Goal: Task Accomplishment & Management: Use online tool/utility

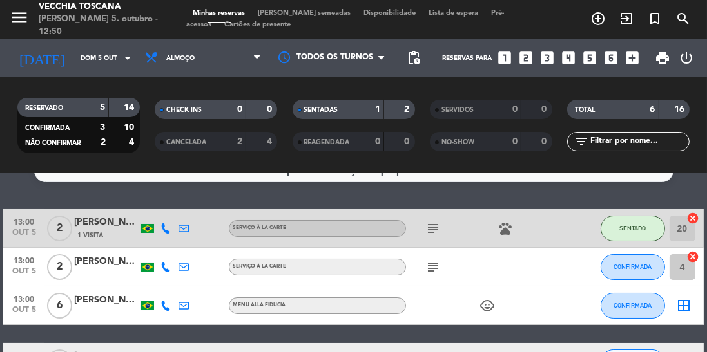
scroll to position [23, 0]
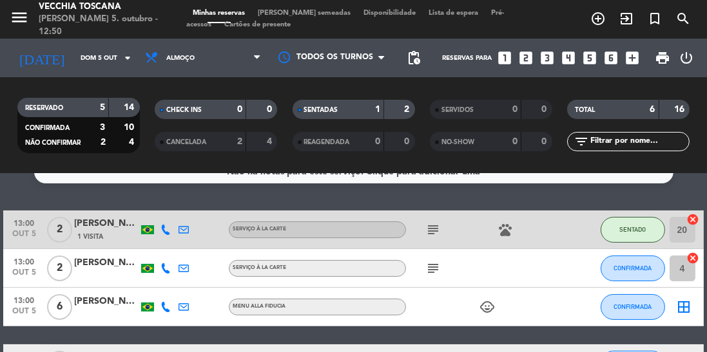
click at [439, 271] on icon "subject" at bounding box center [432, 268] width 15 height 15
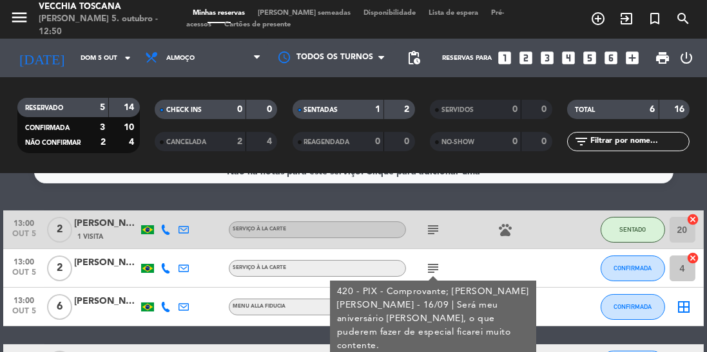
click at [434, 267] on icon "subject" at bounding box center [432, 268] width 15 height 15
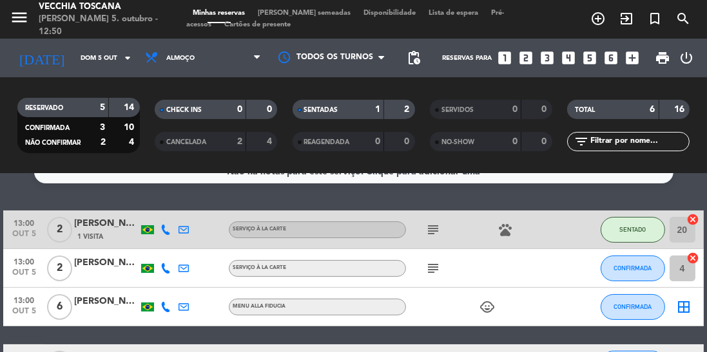
click at [680, 276] on input "4" at bounding box center [682, 269] width 26 height 26
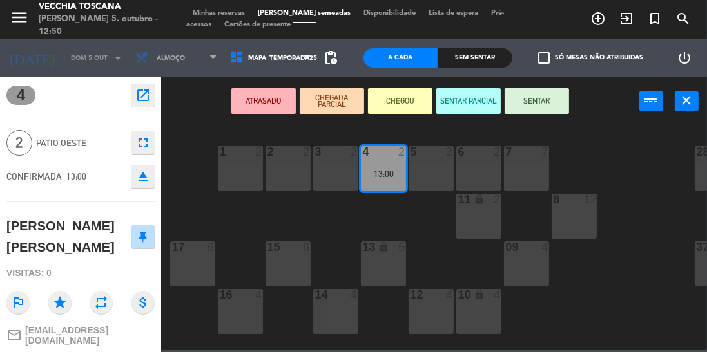
click at [534, 99] on button "SENTAR" at bounding box center [536, 101] width 64 height 26
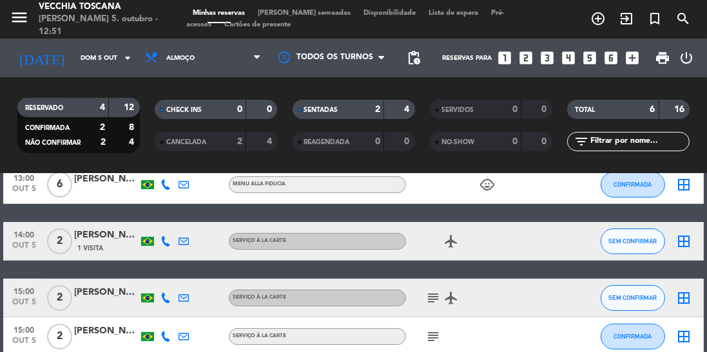
scroll to position [146, 0]
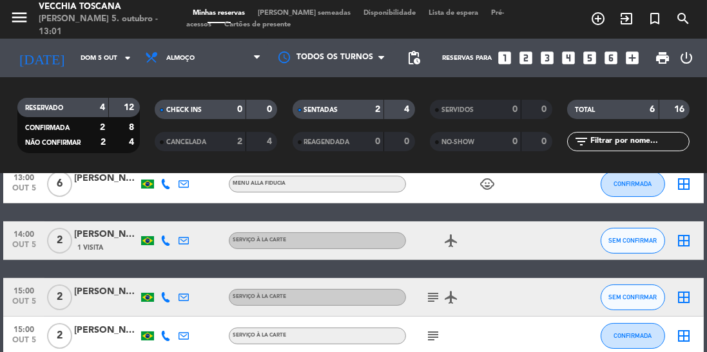
click at [629, 20] on icon "exit_to_app" at bounding box center [625, 18] width 15 height 15
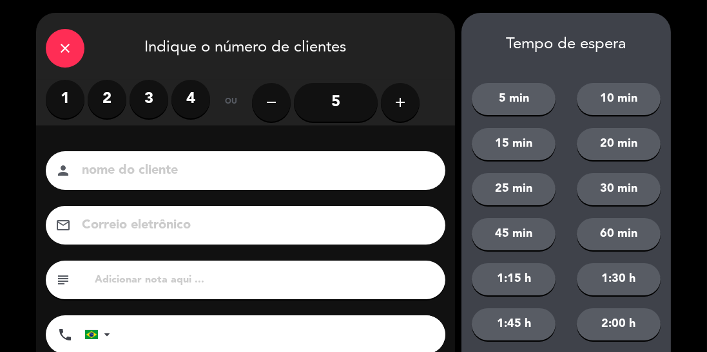
type input "R"
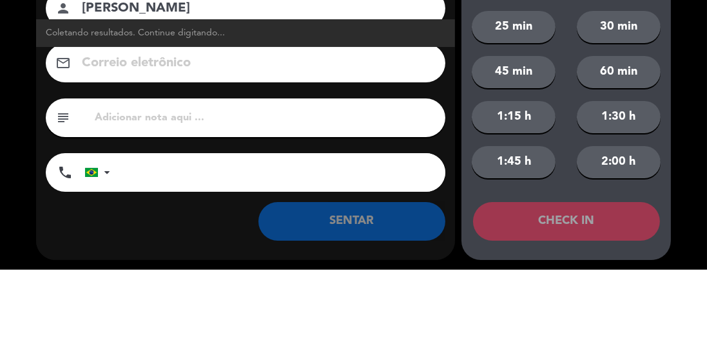
scroll to position [82, 0]
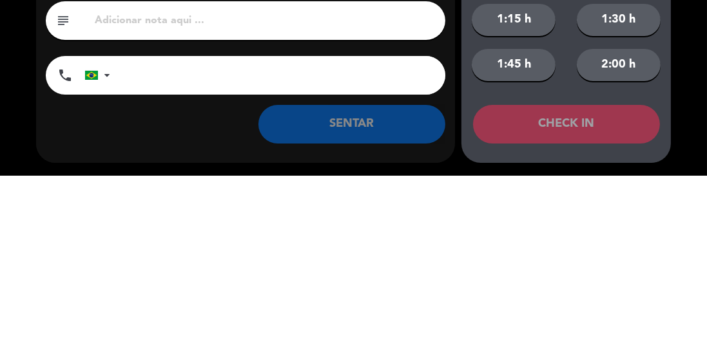
type input "[PERSON_NAME]"
click at [186, 253] on input "tel" at bounding box center [284, 252] width 322 height 39
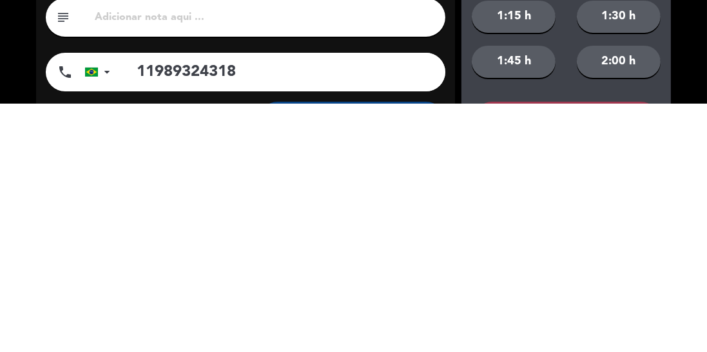
scroll to position [0, 0]
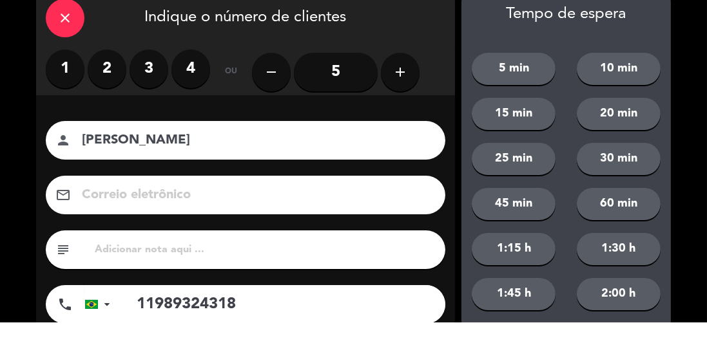
type input "11989324318"
click at [95, 95] on label "2" at bounding box center [107, 99] width 39 height 39
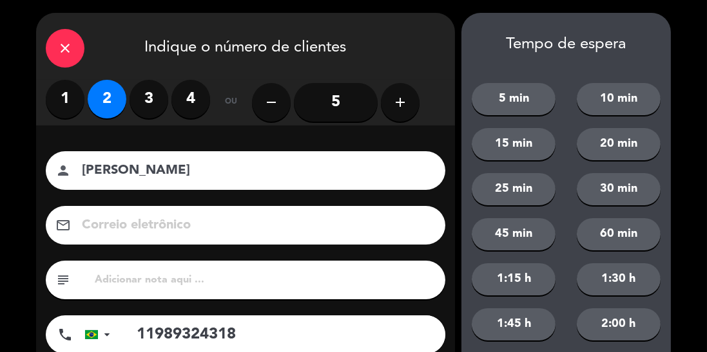
scroll to position [82, 0]
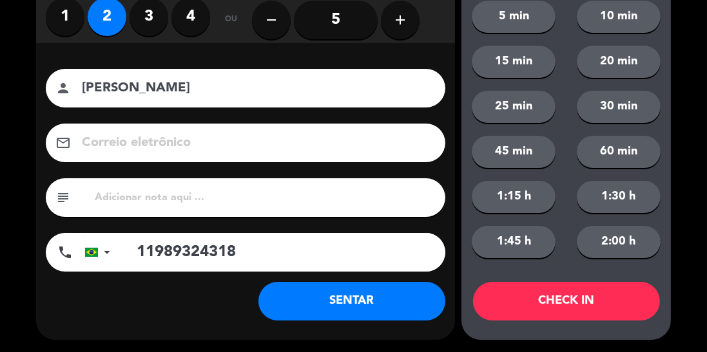
click at [388, 307] on button "SENTAR" at bounding box center [351, 301] width 187 height 39
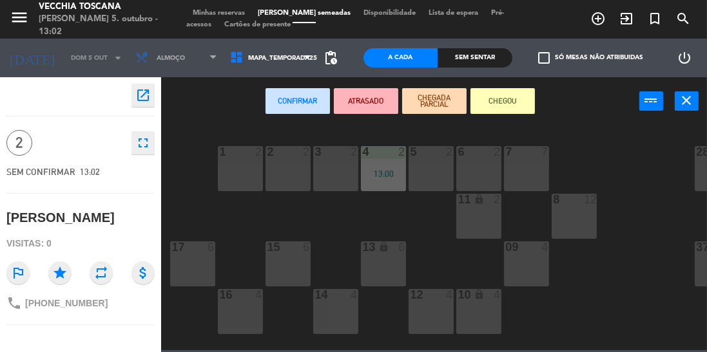
click at [291, 258] on div "15 6" at bounding box center [287, 264] width 45 height 45
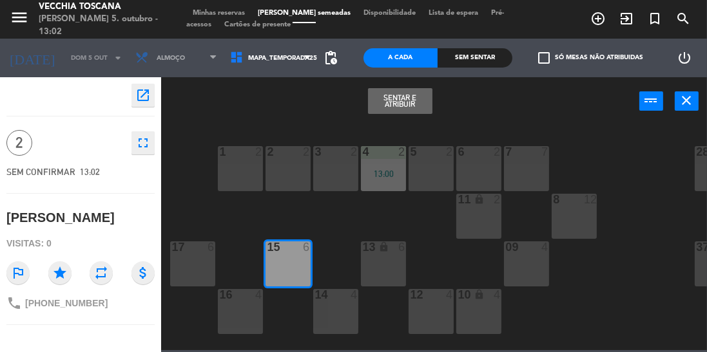
click at [414, 104] on button "Sentar e Atribuir" at bounding box center [400, 101] width 64 height 26
